Goal: Information Seeking & Learning: Understand process/instructions

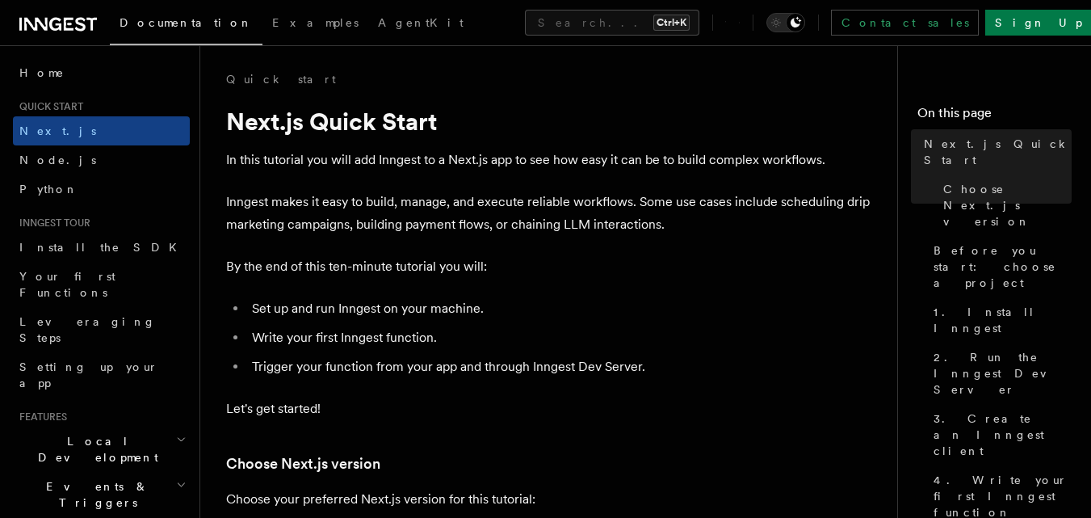
click at [489, 152] on p "In this tutorial you will add Inngest to a Next.js app to see how easy it can b…" at bounding box center [549, 160] width 646 height 23
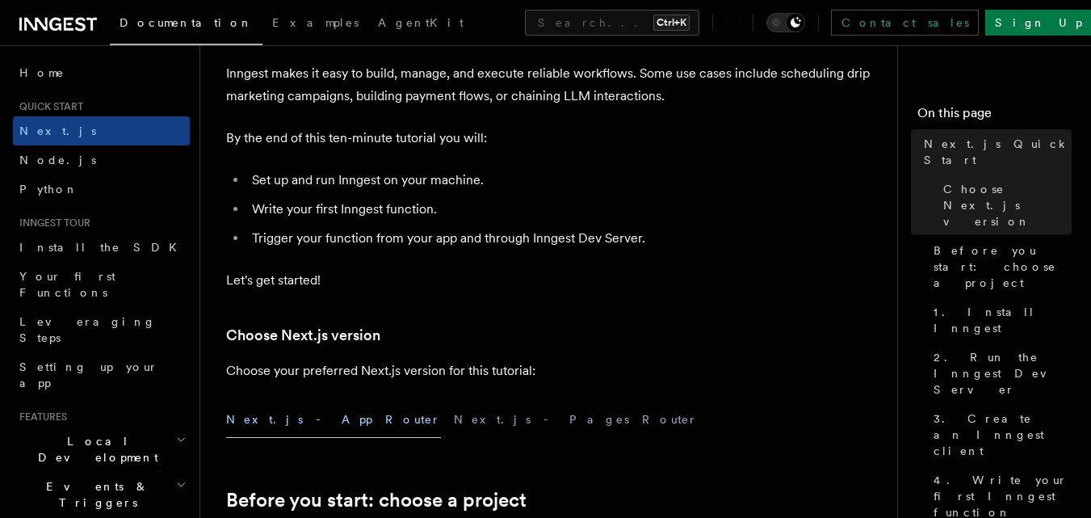
scroll to position [129, 0]
click at [671, 279] on p "Let's get started!" at bounding box center [549, 279] width 646 height 23
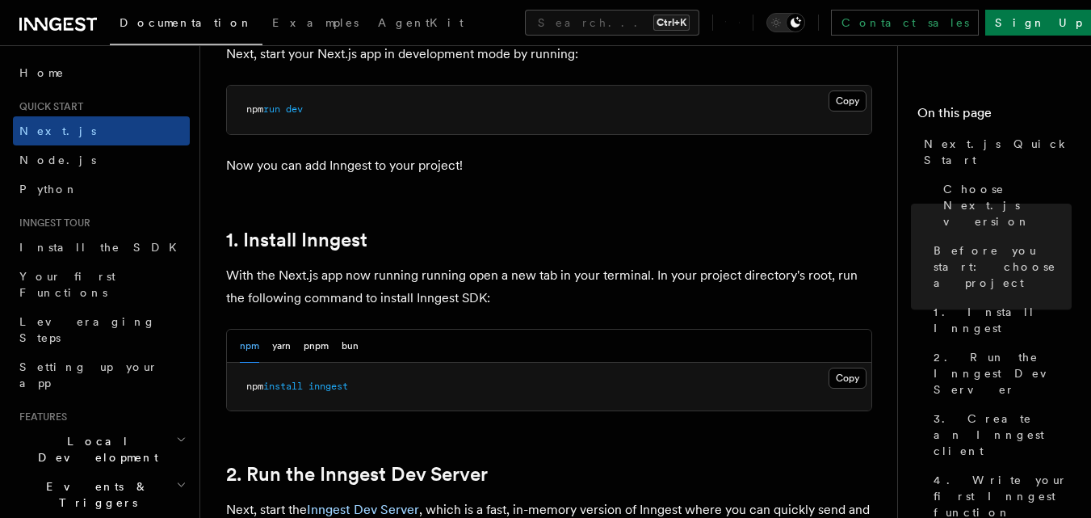
scroll to position [808, 0]
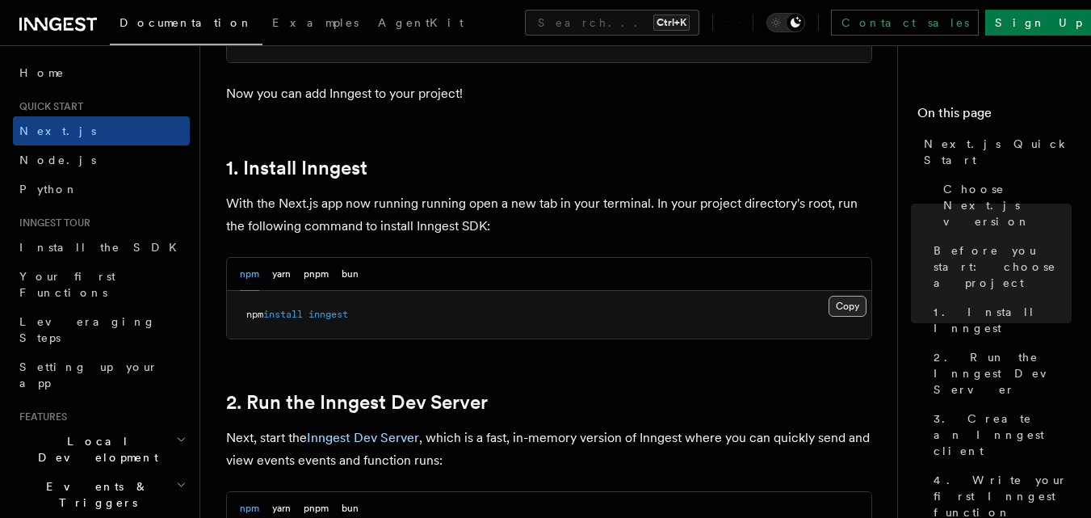
click at [843, 311] on button "Copy Copied" at bounding box center [848, 306] width 38 height 21
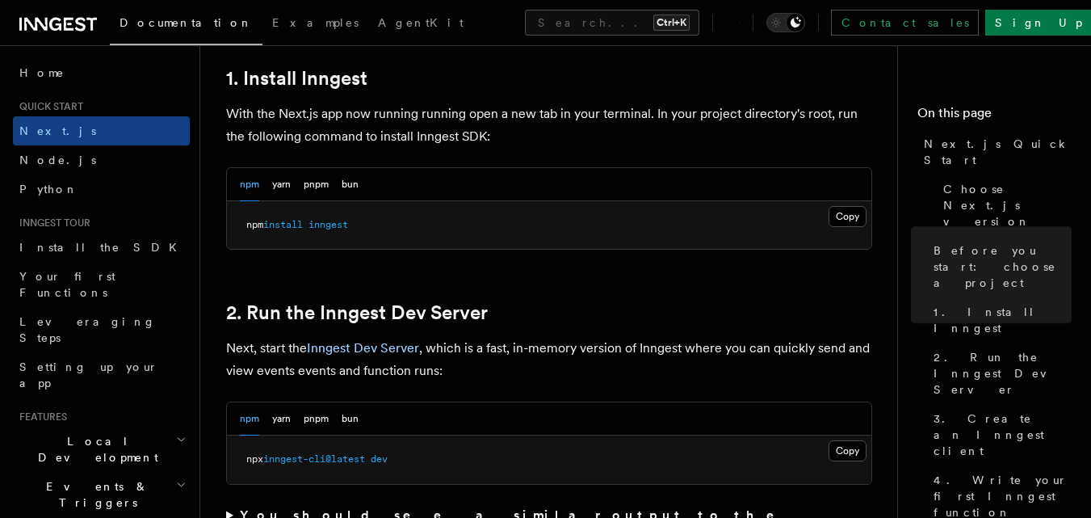
scroll to position [969, 0]
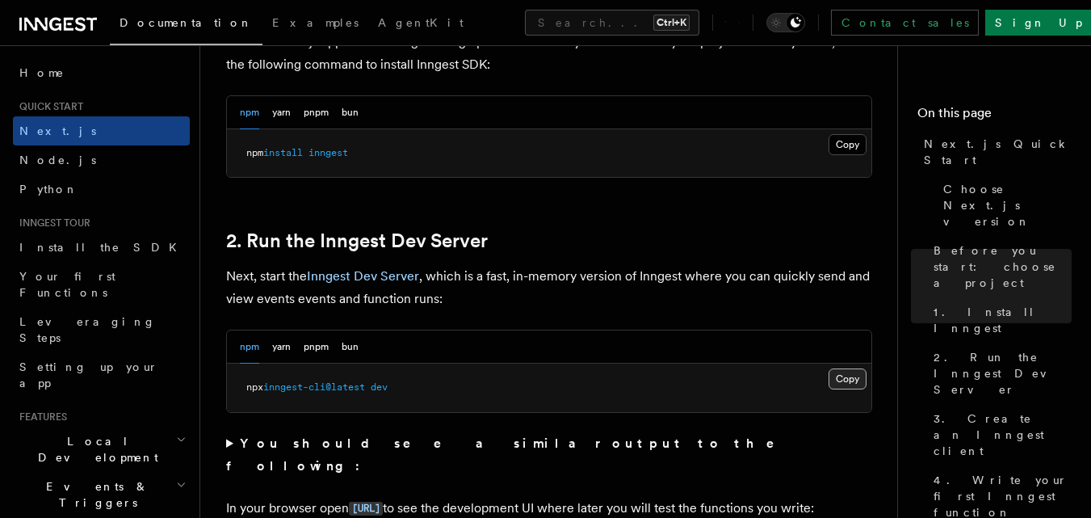
click at [852, 382] on button "Copy Copied" at bounding box center [848, 378] width 38 height 21
click at [853, 381] on button "Copy Copied" at bounding box center [848, 378] width 38 height 21
click at [532, 251] on h2 "2. Run the Inngest Dev Server" at bounding box center [549, 240] width 646 height 23
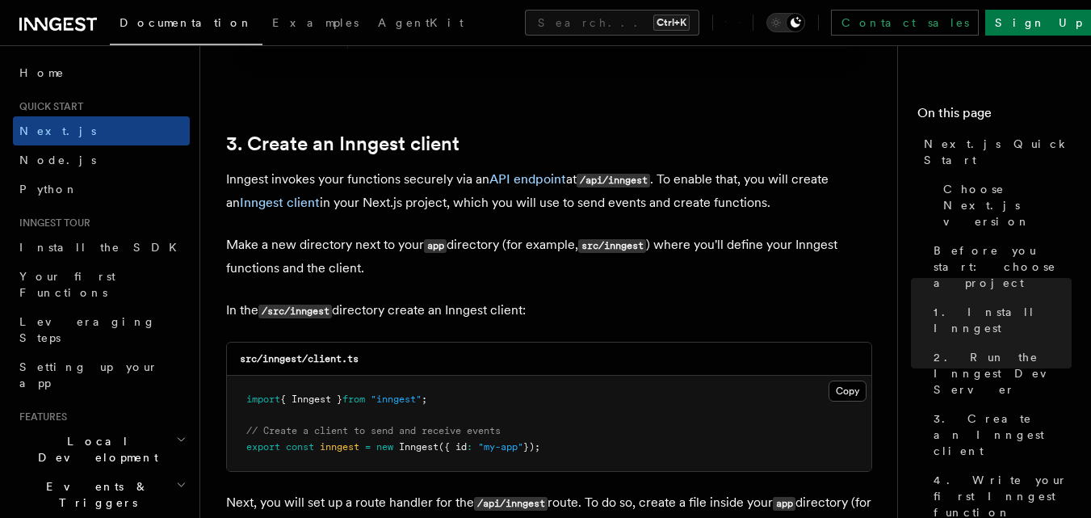
scroll to position [1841, 0]
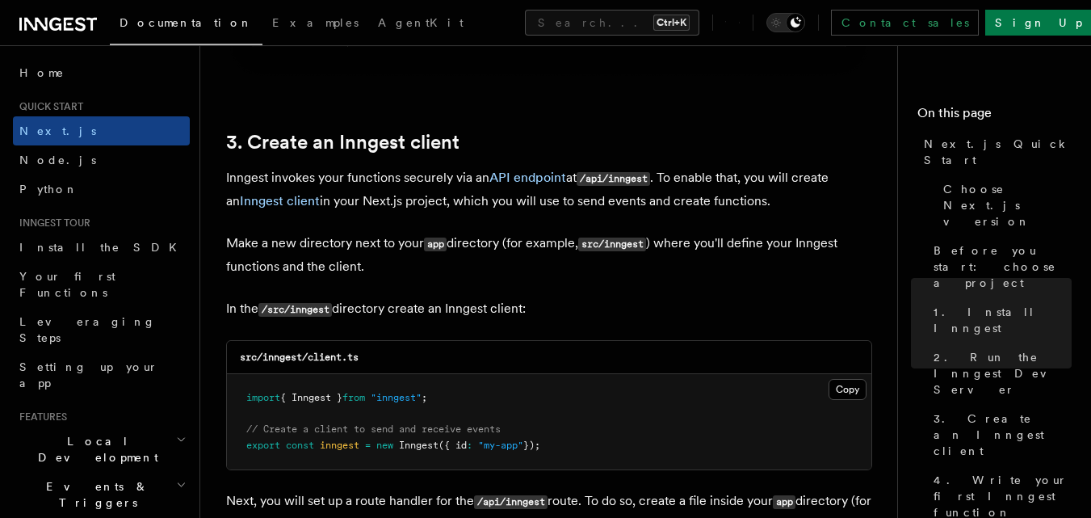
drag, startPoint x: 614, startPoint y: 178, endPoint x: 640, endPoint y: 178, distance: 25.8
click at [636, 177] on code "/api/inngest" at bounding box center [613, 179] width 73 height 14
drag, startPoint x: 652, startPoint y: 178, endPoint x: 615, endPoint y: 178, distance: 37.1
click at [615, 178] on code "/api/inngest" at bounding box center [613, 179] width 73 height 14
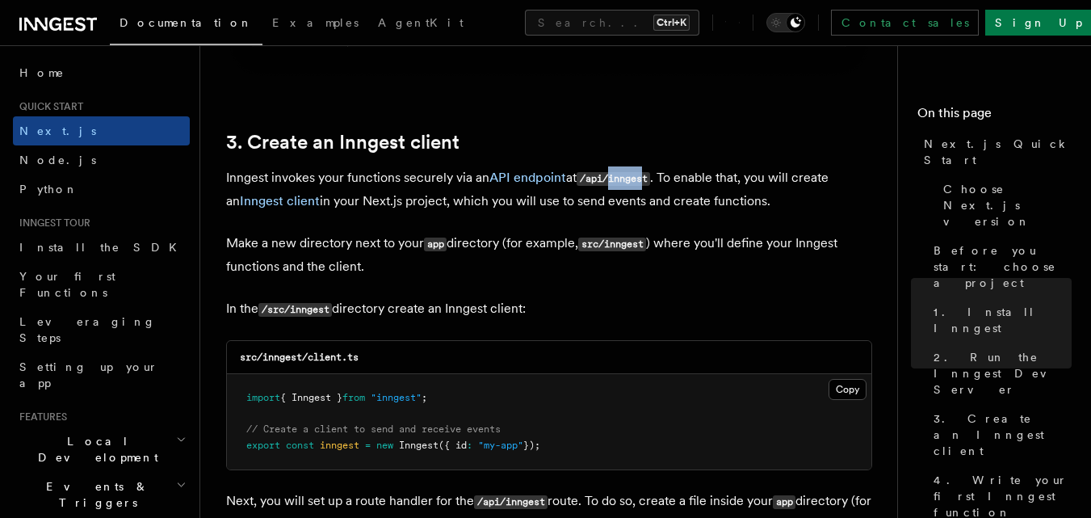
copy code "innges"
click at [627, 266] on p "Make a new directory next to your app directory (for example, src/inngest ) whe…" at bounding box center [549, 255] width 646 height 46
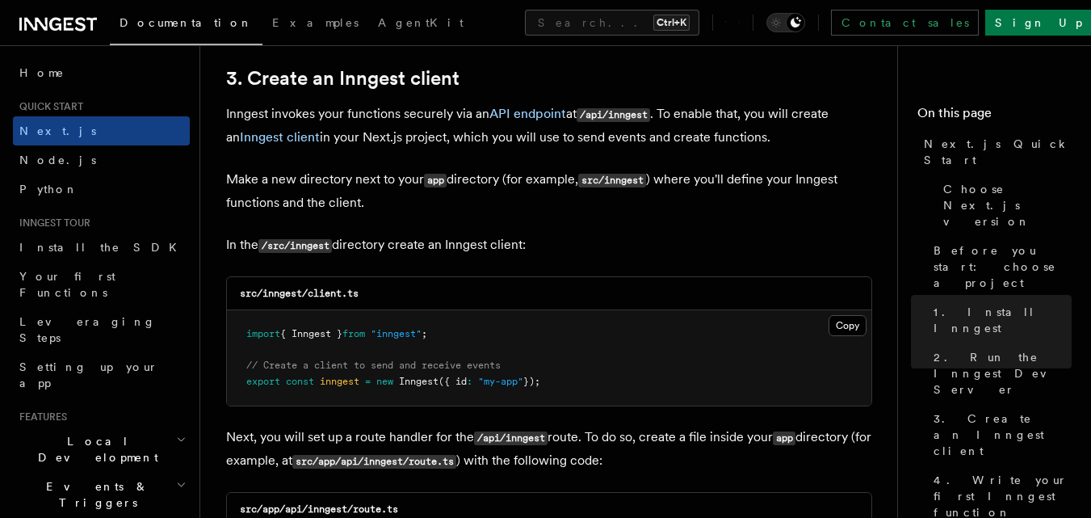
scroll to position [1906, 0]
drag, startPoint x: 369, startPoint y: 292, endPoint x: 308, endPoint y: 293, distance: 61.4
click at [308, 293] on div "src/inngest/client.ts" at bounding box center [549, 292] width 644 height 33
copy code "client.ts"
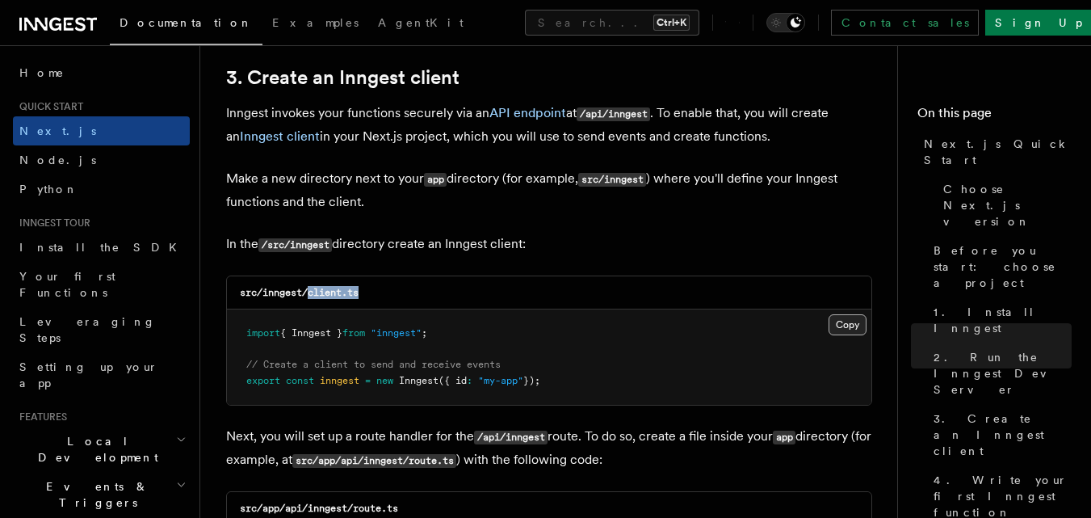
click at [846, 319] on button "Copy Copied" at bounding box center [848, 324] width 38 height 21
click at [582, 345] on pre "import { Inngest } from "inngest" ; // Create a client to send and receive even…" at bounding box center [549, 356] width 644 height 95
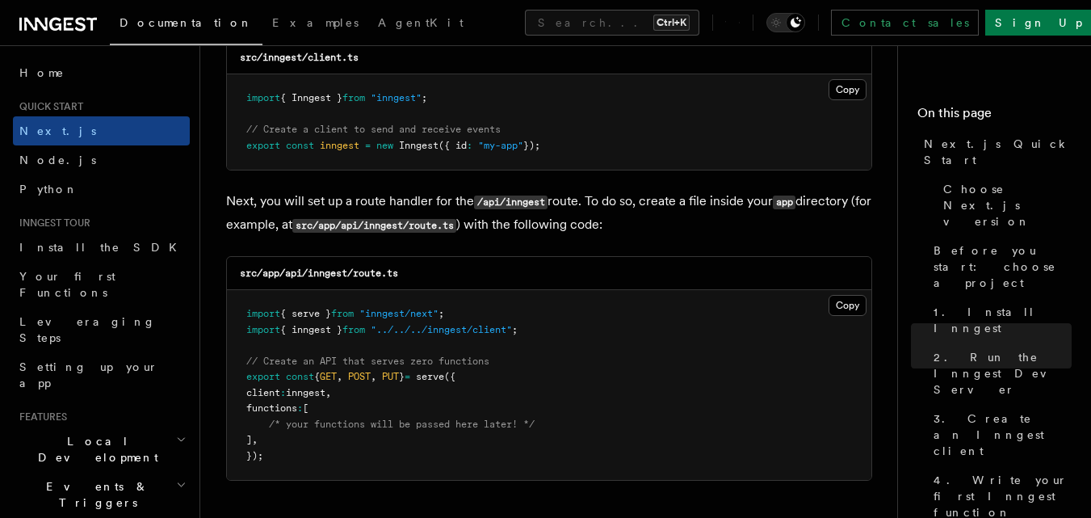
scroll to position [2164, 0]
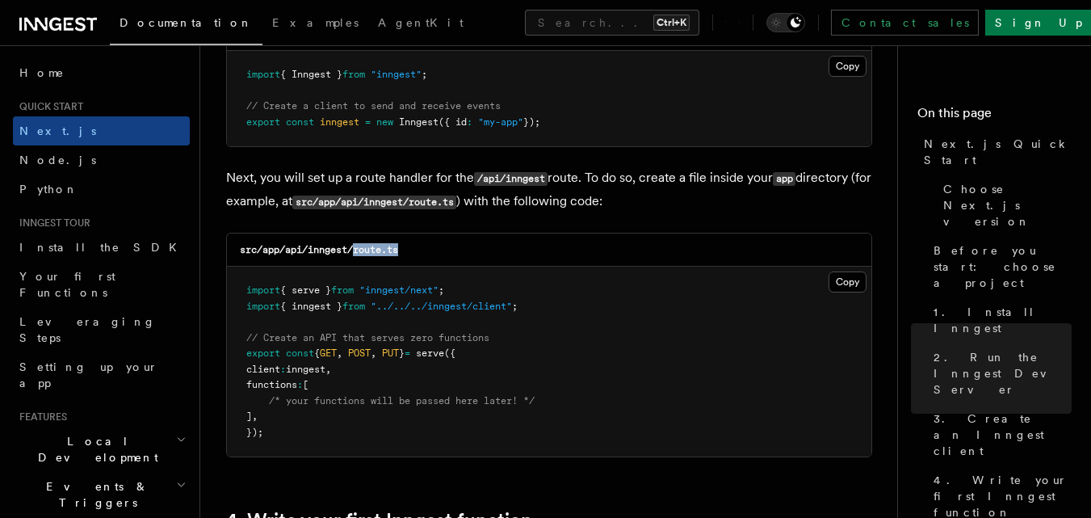
drag, startPoint x: 434, startPoint y: 254, endPoint x: 359, endPoint y: 249, distance: 74.5
click at [359, 249] on div "src/app/api/inngest/route.ts" at bounding box center [549, 249] width 644 height 33
copy code "oute.ts"
click at [425, 245] on div "src/app/api/inngest/route.ts" at bounding box center [549, 249] width 644 height 33
drag, startPoint x: 415, startPoint y: 250, endPoint x: 311, endPoint y: 250, distance: 104.2
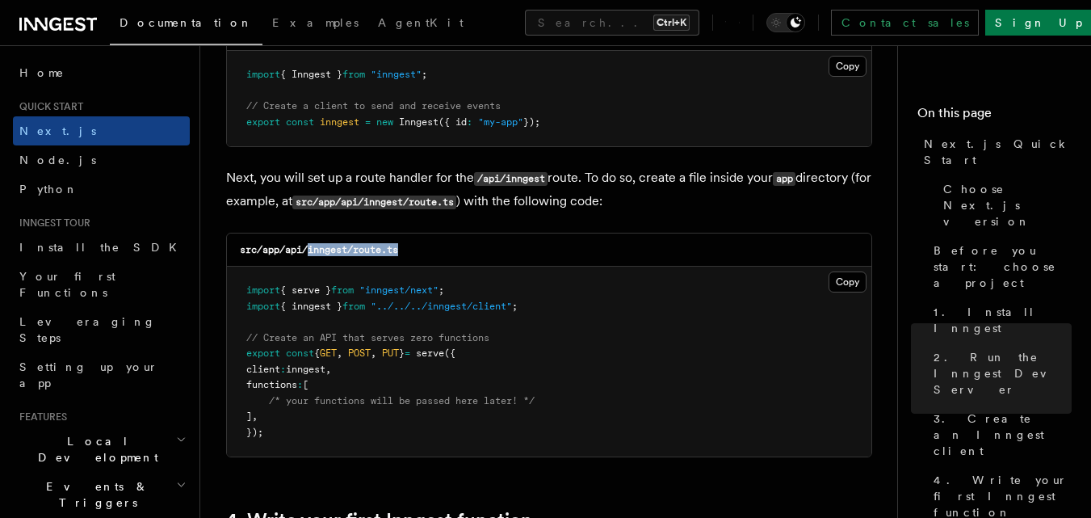
click at [311, 250] on div "src/app/api/inngest/route.ts" at bounding box center [549, 249] width 644 height 33
copy code "inngest/route.ts"
click at [803, 245] on div "src/app/api/inngest/route.ts" at bounding box center [549, 249] width 644 height 33
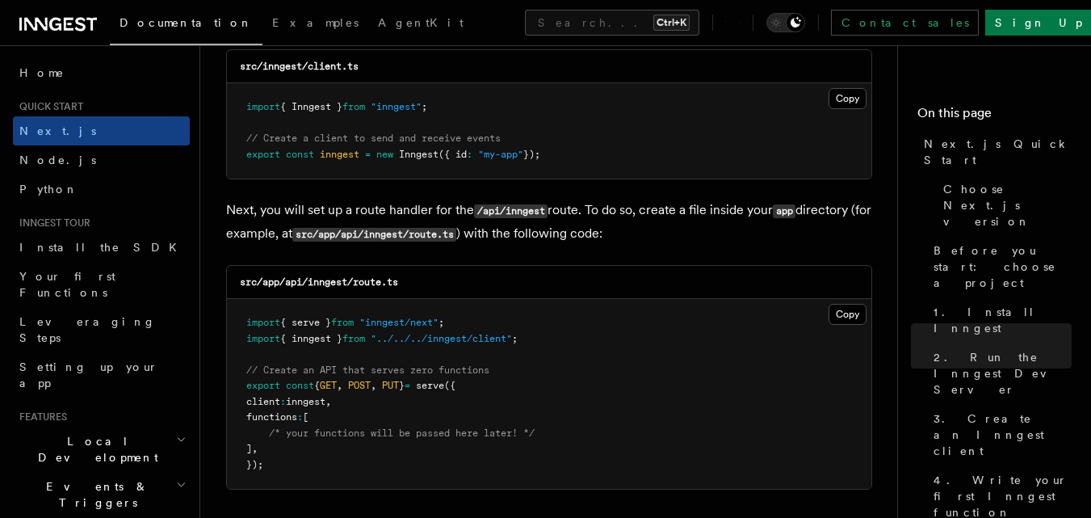
scroll to position [2261, 0]
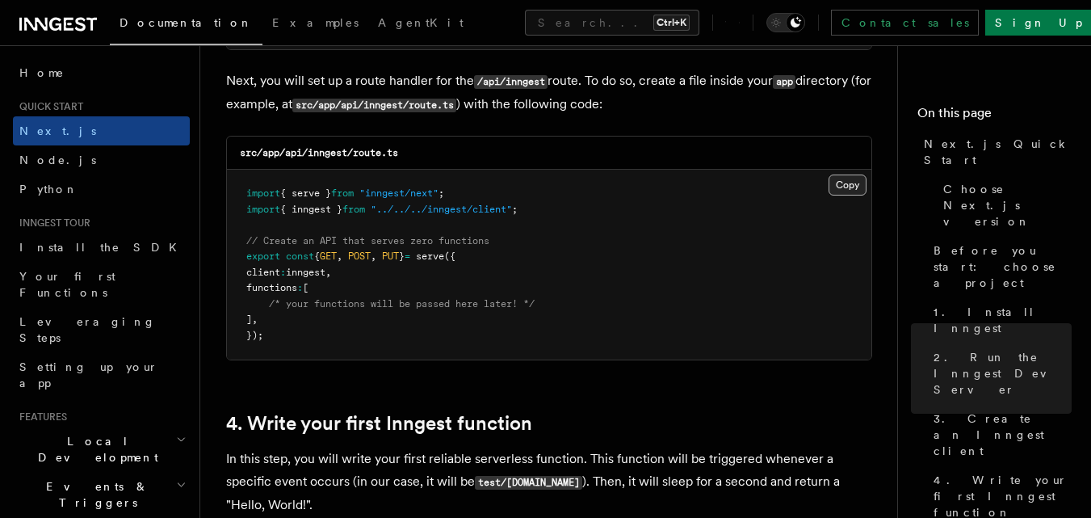
click at [856, 184] on button "Copy Copied" at bounding box center [848, 184] width 38 height 21
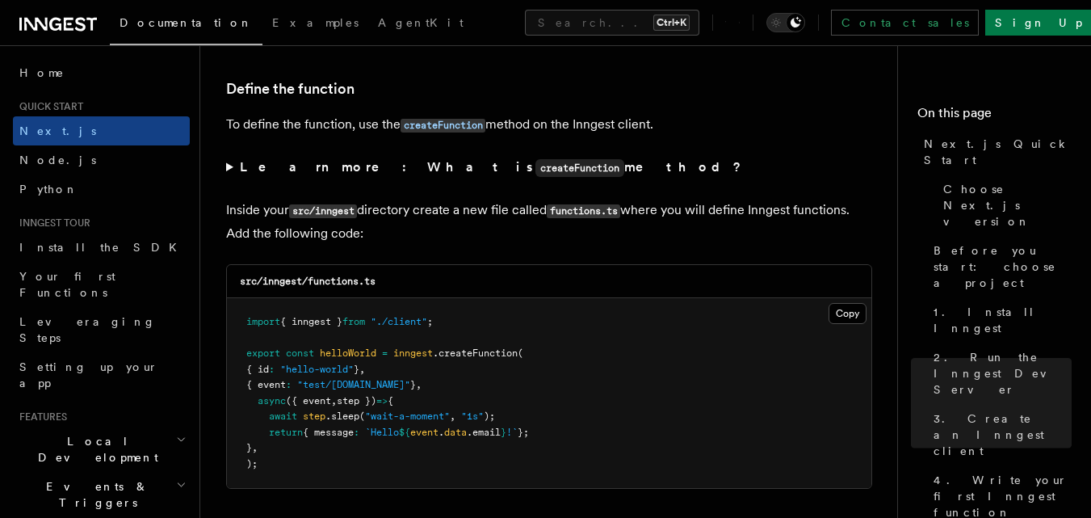
scroll to position [2746, 0]
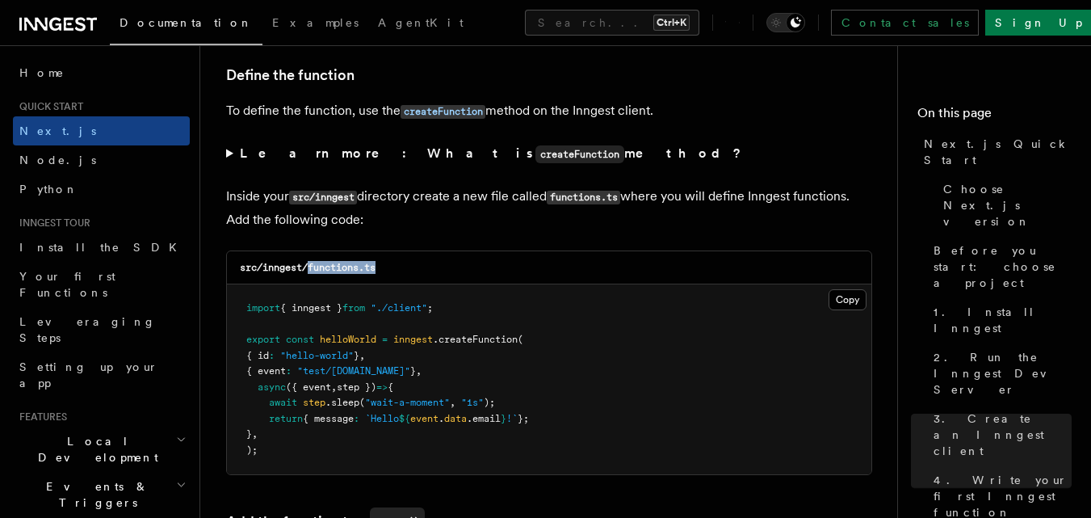
drag, startPoint x: 392, startPoint y: 266, endPoint x: 312, endPoint y: 267, distance: 80.8
click at [312, 267] on div "src/inngest/functions.ts" at bounding box center [549, 267] width 644 height 33
copy code "functions.ts"
click at [851, 301] on button "Copy Copied" at bounding box center [848, 299] width 38 height 21
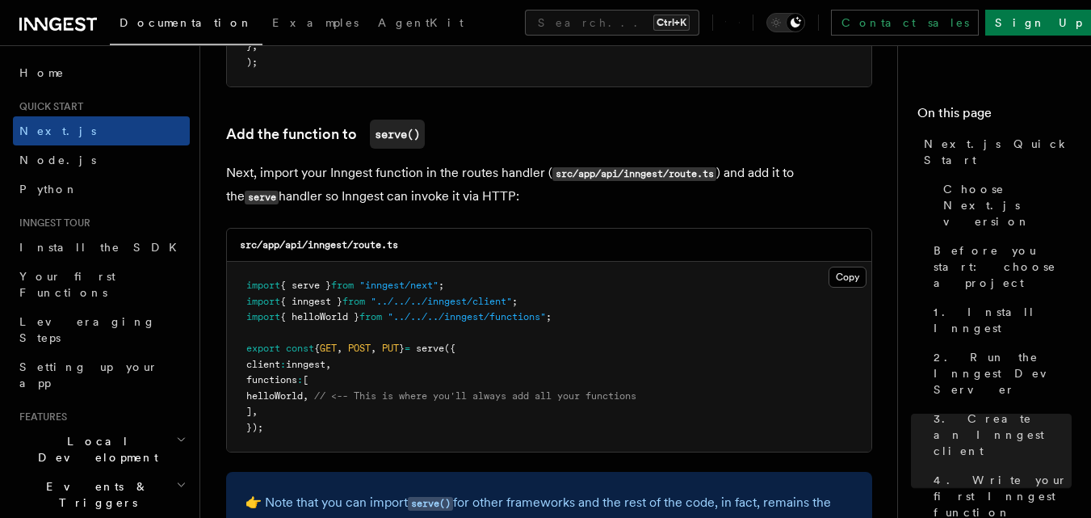
scroll to position [3166, 0]
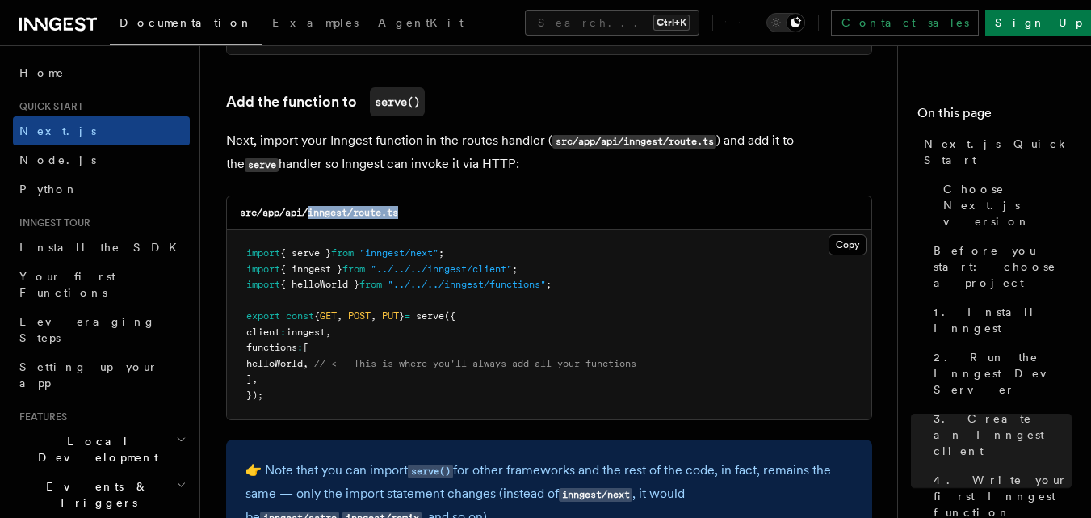
drag, startPoint x: 446, startPoint y: 211, endPoint x: 312, endPoint y: 203, distance: 134.2
click at [312, 203] on div "src/app/api/inngest/route.ts" at bounding box center [549, 212] width 644 height 33
click at [421, 216] on div "src/app/api/inngest/route.ts" at bounding box center [549, 212] width 644 height 33
drag, startPoint x: 421, startPoint y: 216, endPoint x: 357, endPoint y: 208, distance: 64.2
click at [357, 208] on div "src/app/api/inngest/route.ts" at bounding box center [549, 212] width 644 height 33
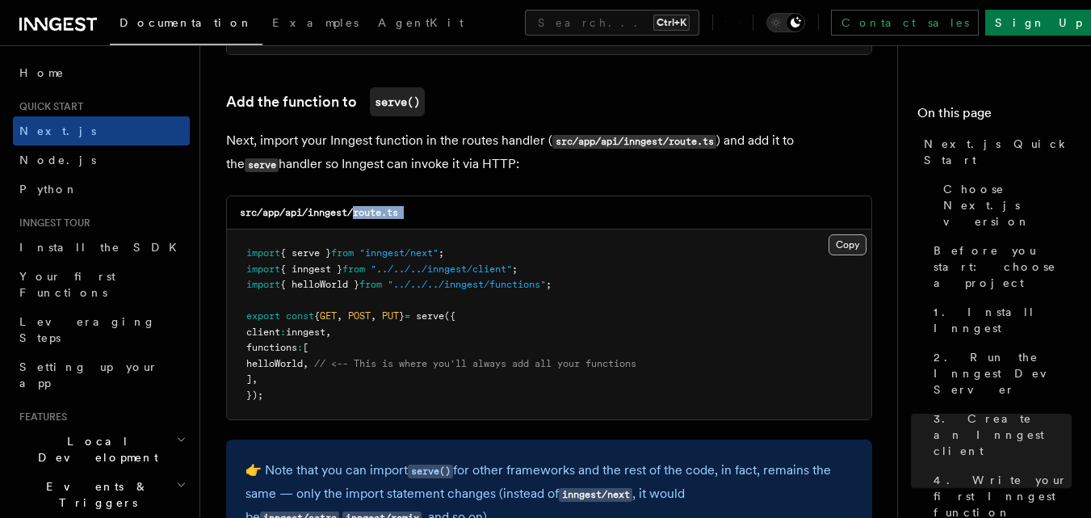
click at [841, 245] on button "Copy Copied" at bounding box center [848, 244] width 38 height 21
